Goal: Find specific fact: Find specific fact

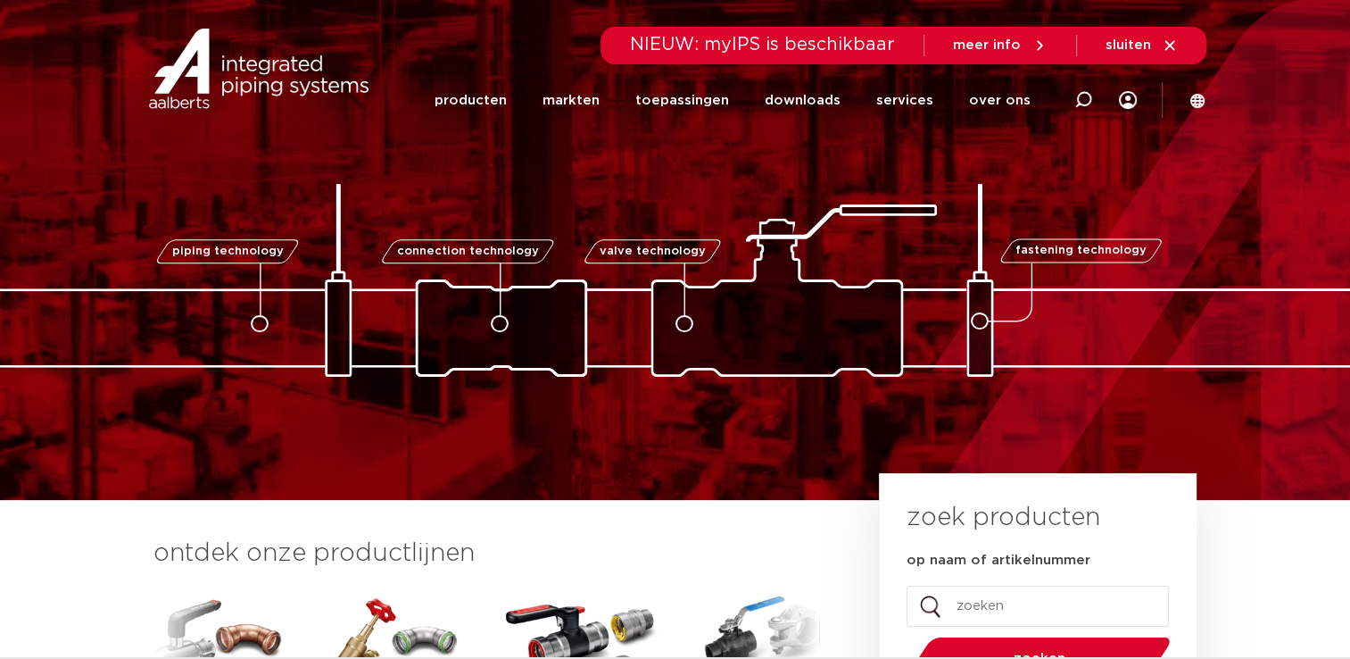
click at [475, 105] on link "producten" at bounding box center [470, 100] width 72 height 69
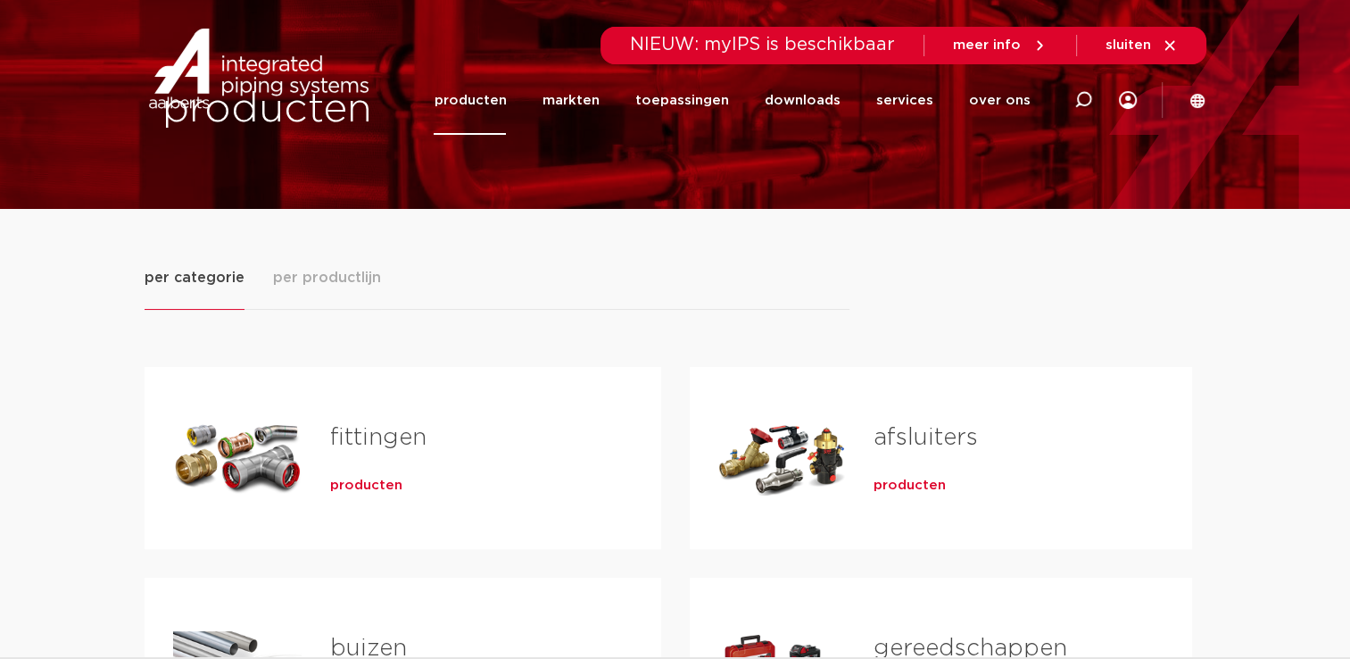
scroll to position [178, 0]
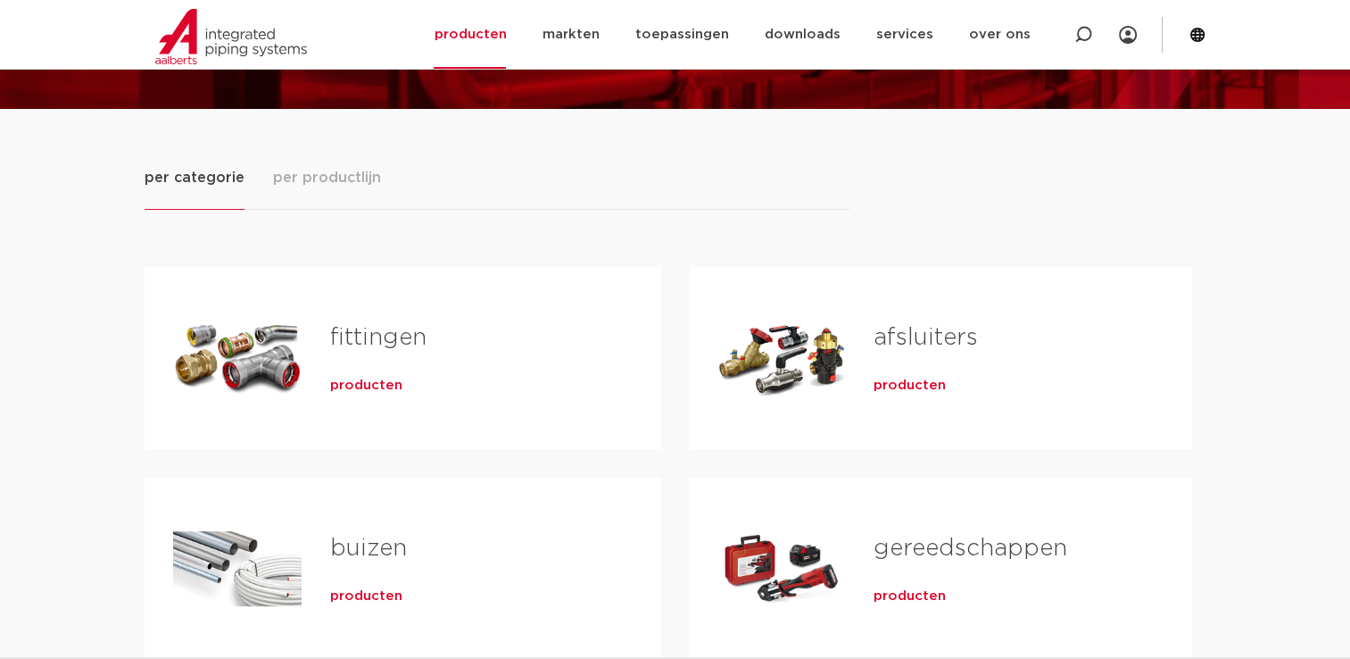
click at [364, 390] on span "producten" at bounding box center [366, 386] width 72 height 18
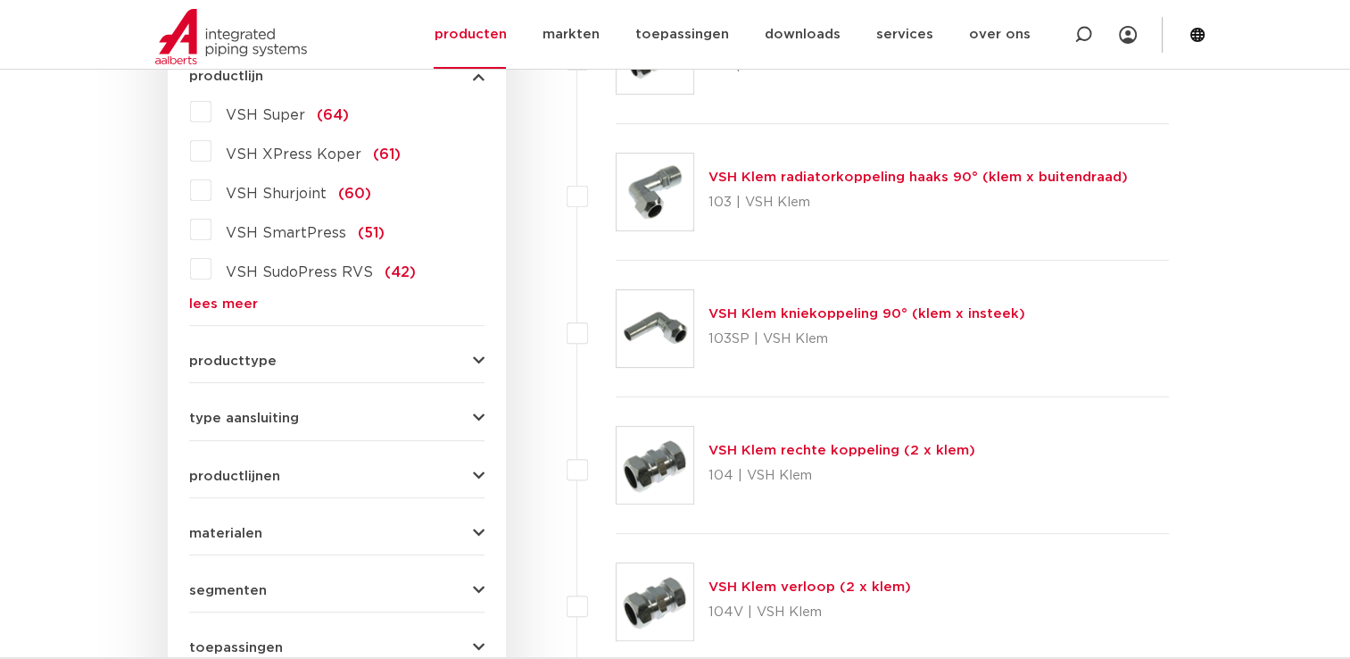
scroll to position [446, 0]
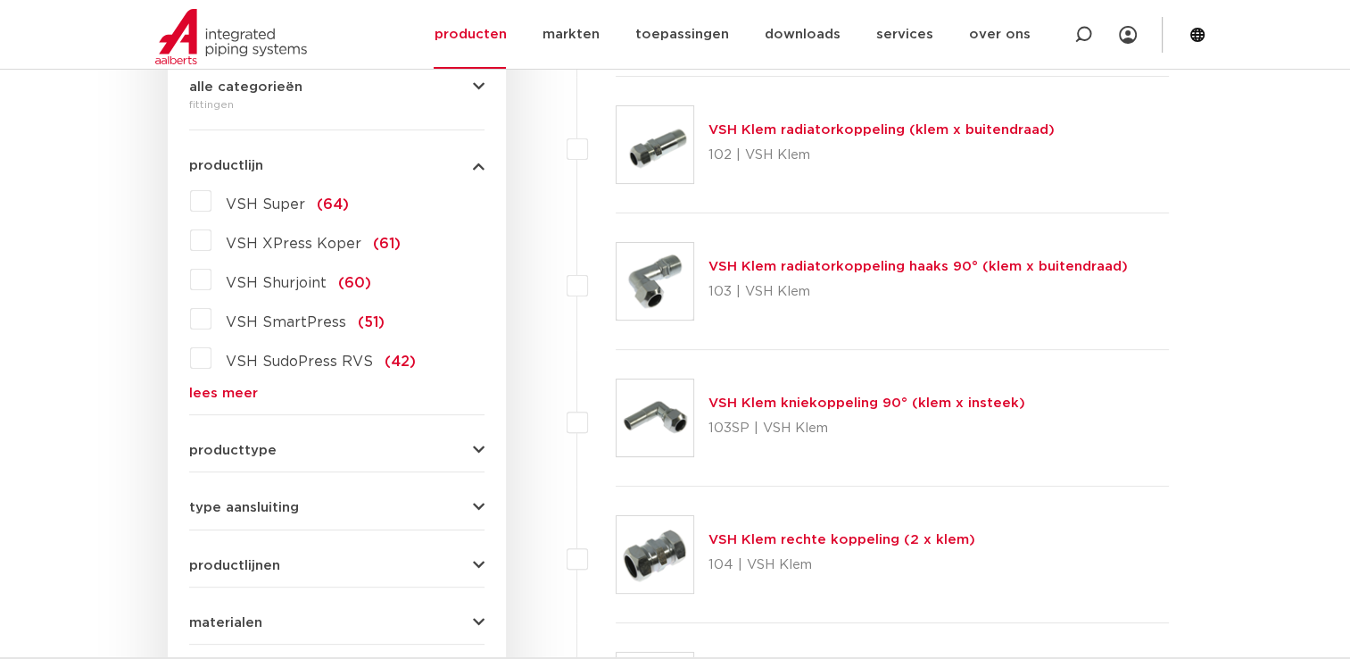
click at [231, 395] on link "lees meer" at bounding box center [336, 392] width 295 height 13
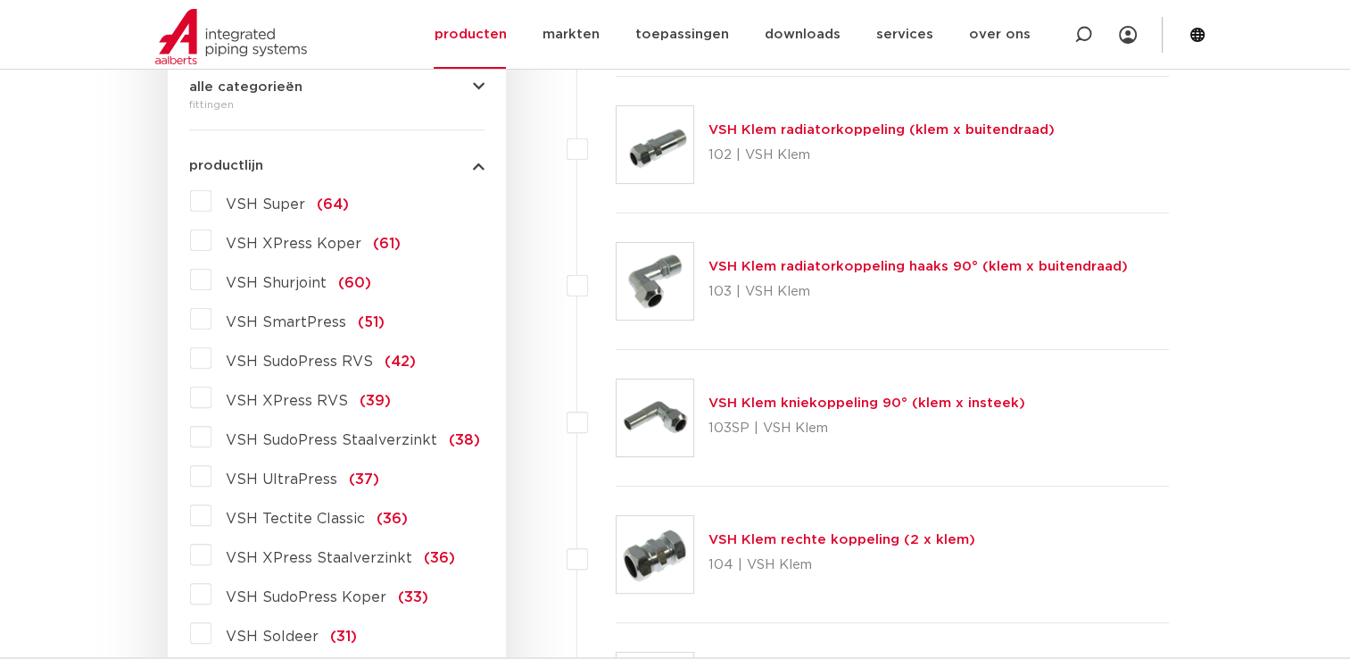
click at [285, 405] on span "VSH XPress RVS" at bounding box center [287, 401] width 122 height 14
click at [0, 0] on input "VSH XPress RVS (39)" at bounding box center [0, 0] width 0 height 0
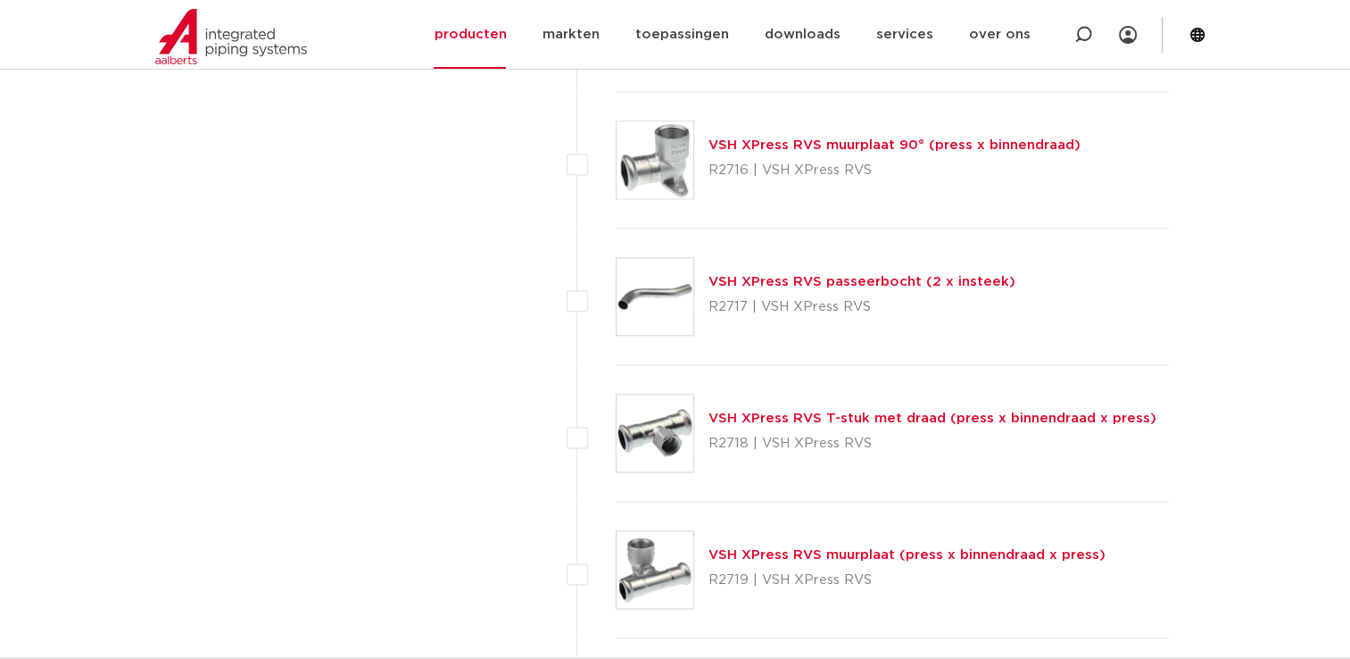
scroll to position [2231, 0]
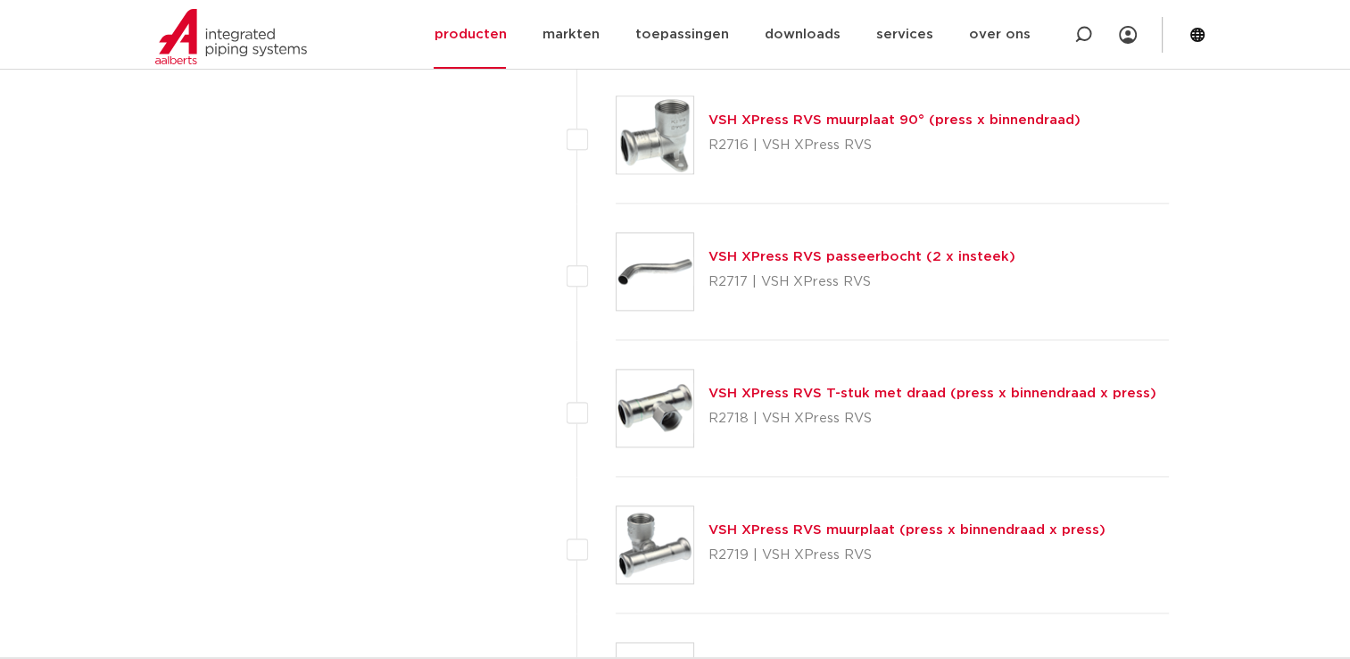
click at [755, 389] on link "VSH XPress RVS T-stuk met draad (press x binnendraad x press)" at bounding box center [933, 392] width 448 height 13
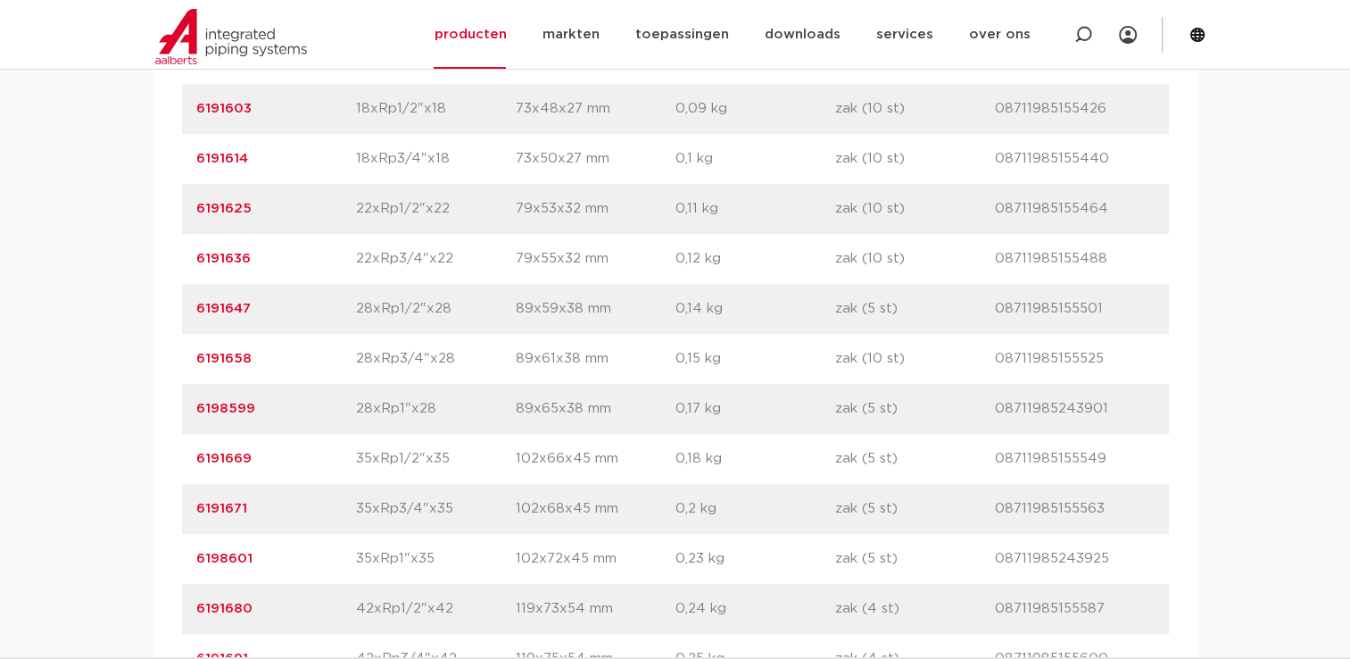
scroll to position [1428, 0]
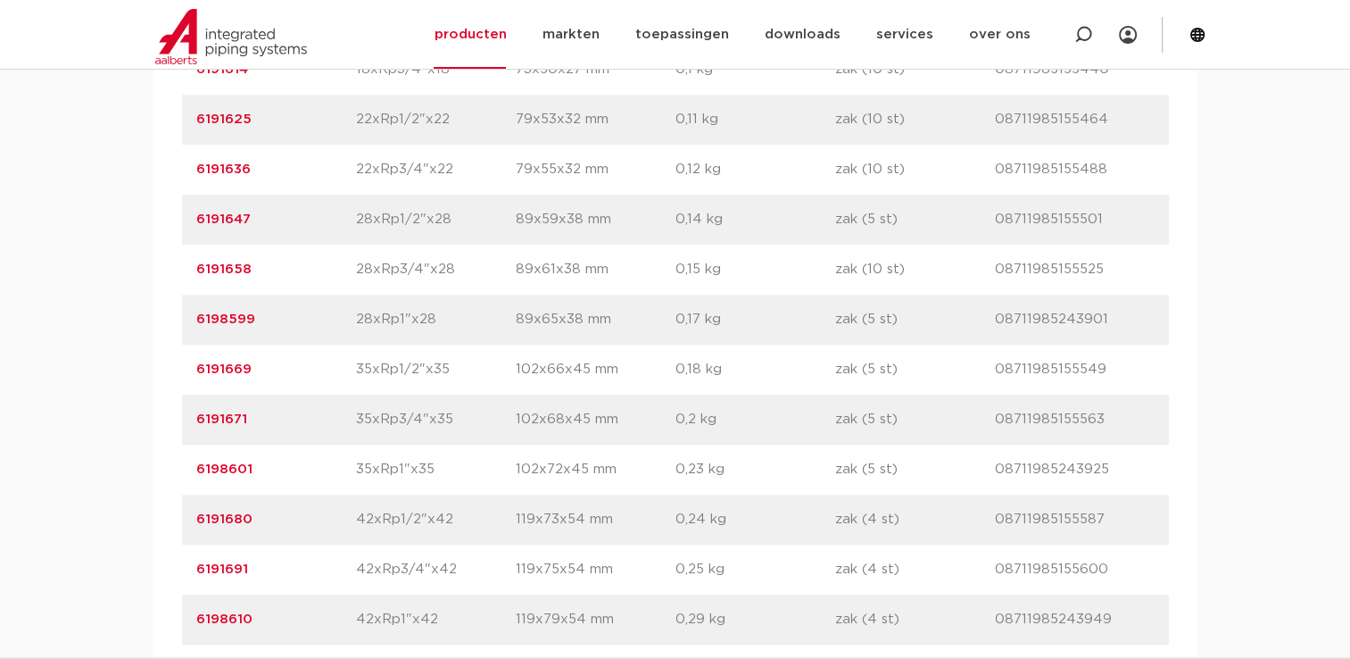
drag, startPoint x: 259, startPoint y: 369, endPoint x: 189, endPoint y: 369, distance: 69.6
click at [189, 369] on div "artikelnummer 6191669 afmeting 35xRp1/2"x35 [GEOGRAPHIC_DATA] 102x66x45 mm gewi…" at bounding box center [675, 369] width 987 height 50
copy link "6191669"
